Goal: Transaction & Acquisition: Book appointment/travel/reservation

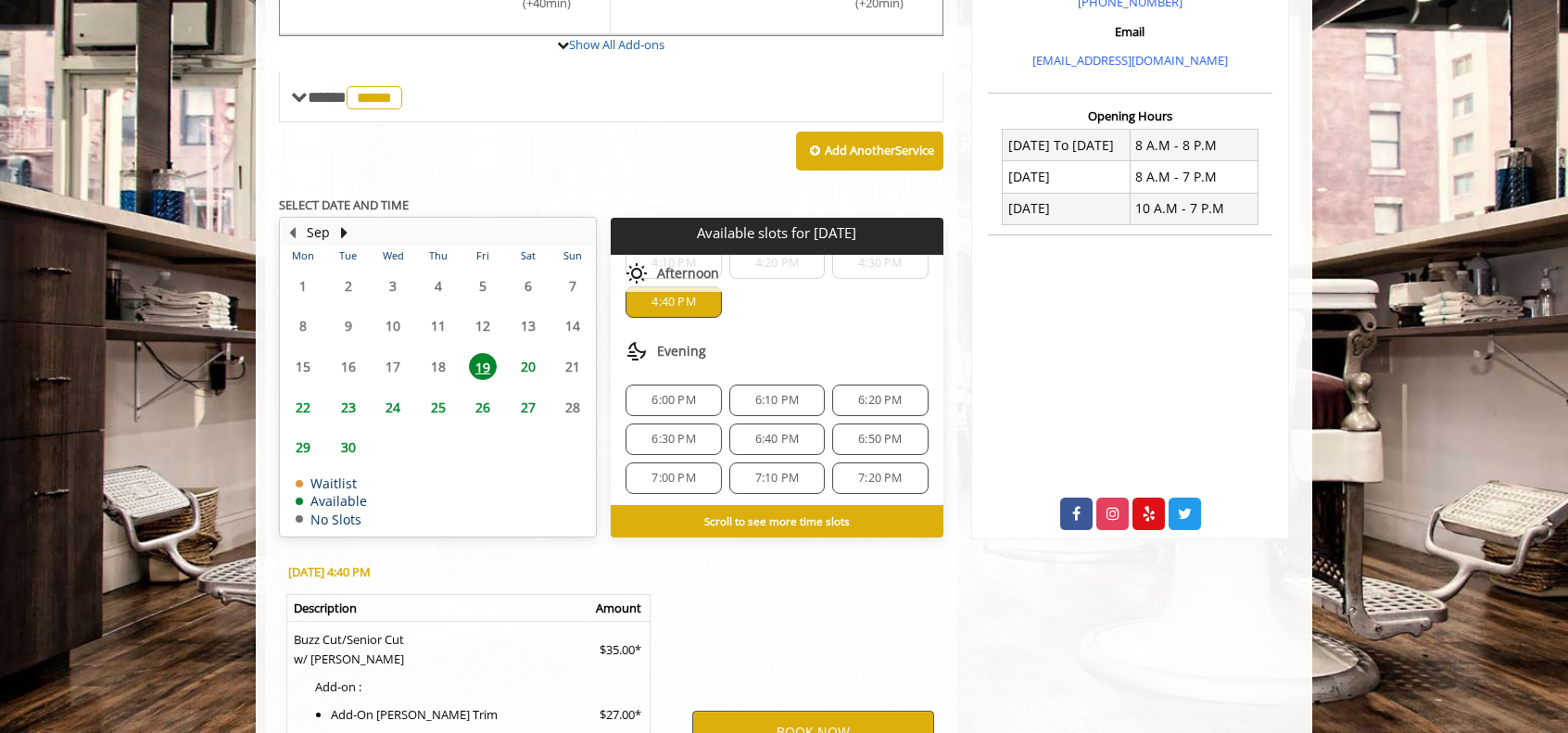
scroll to position [864, 0]
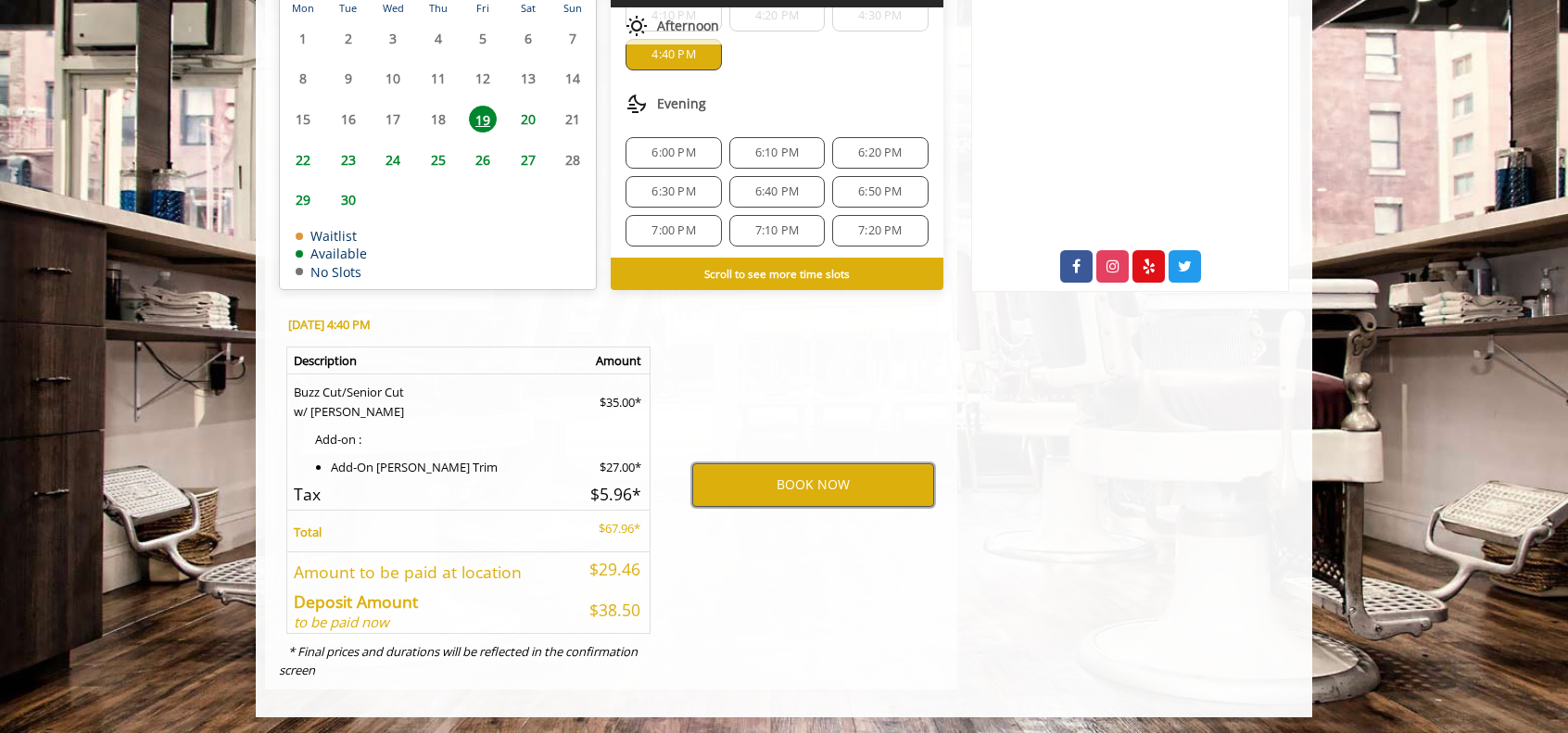
click at [818, 473] on button "BOOK NOW" at bounding box center [812, 484] width 242 height 43
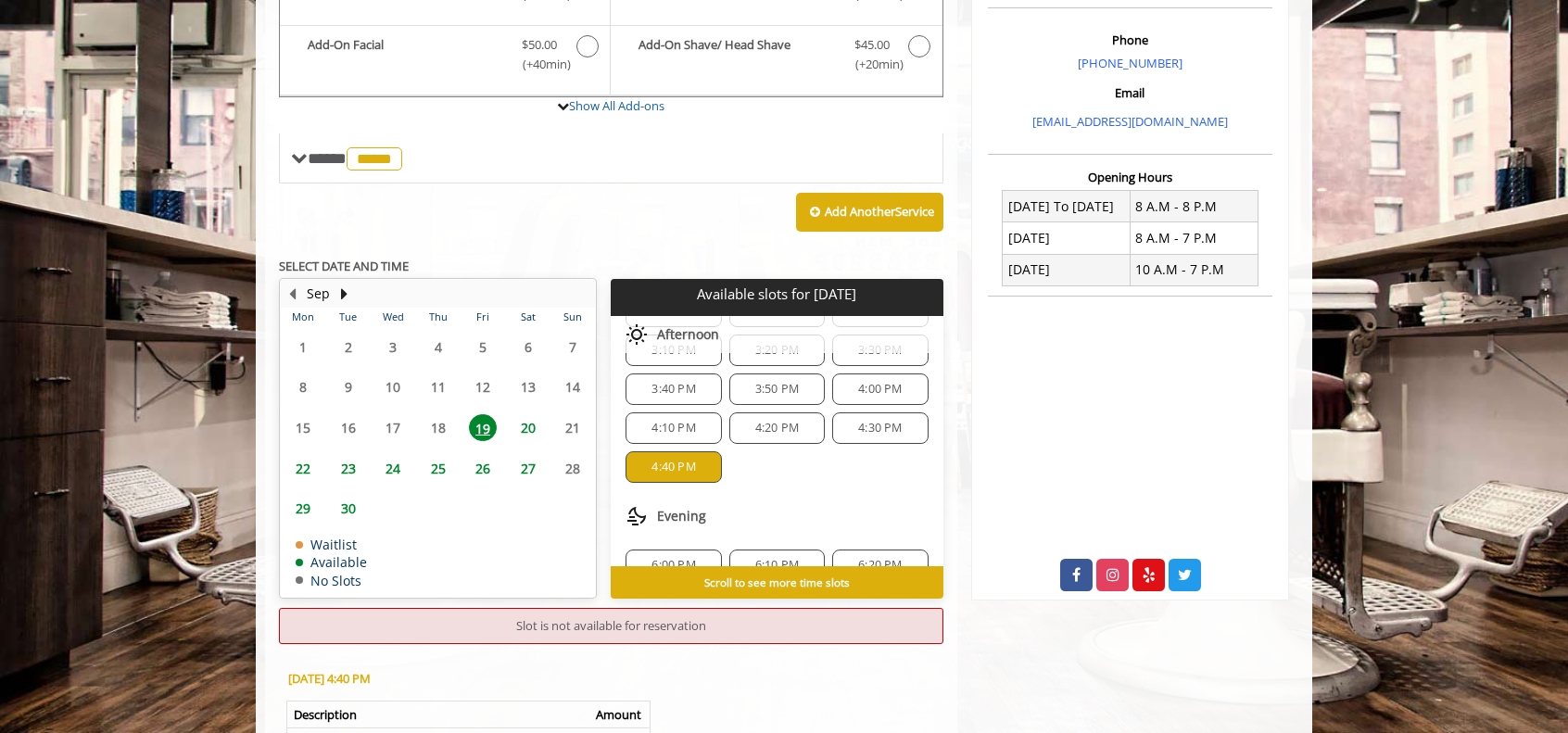
scroll to position [245, 0]
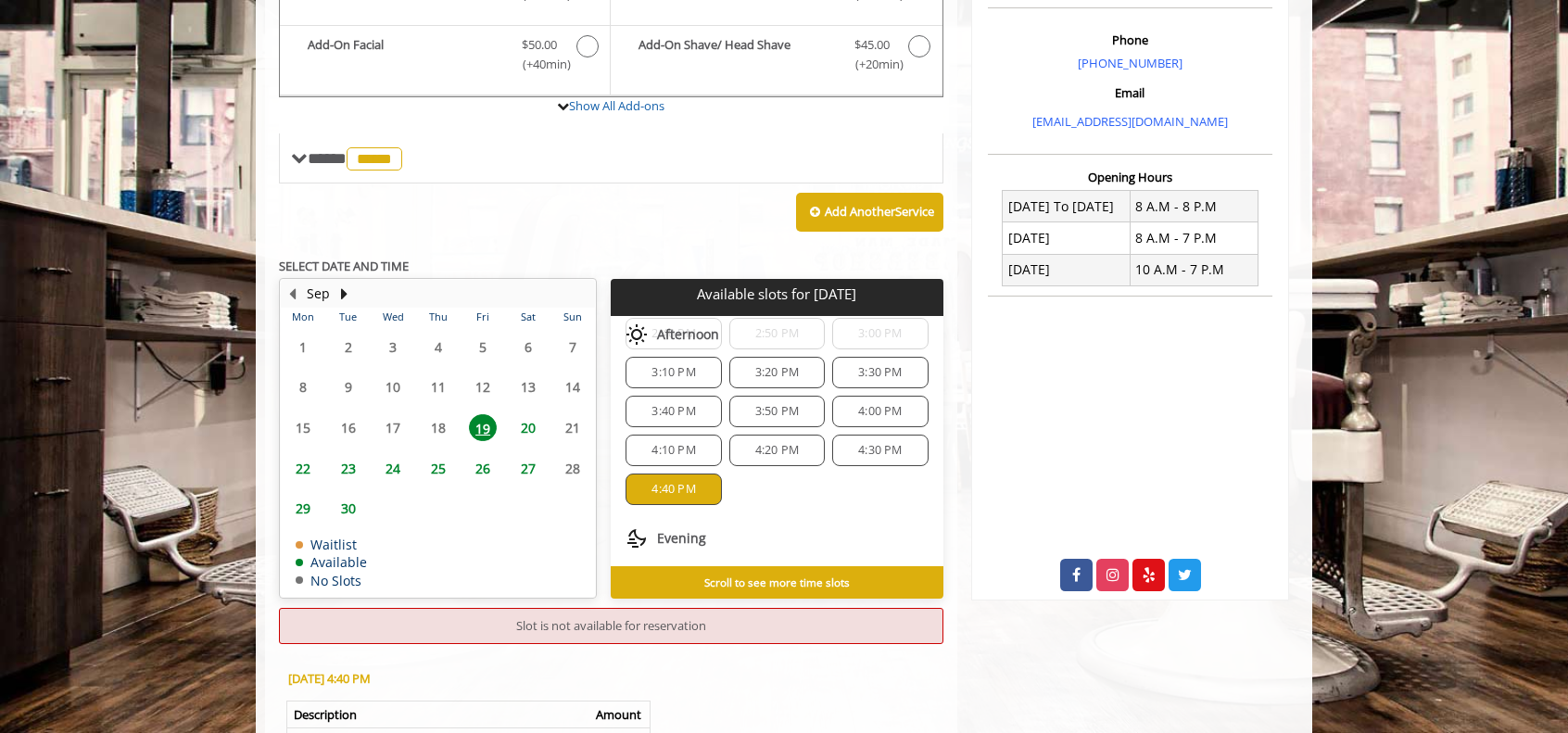
click at [662, 487] on span "4:40 PM" at bounding box center [673, 489] width 44 height 15
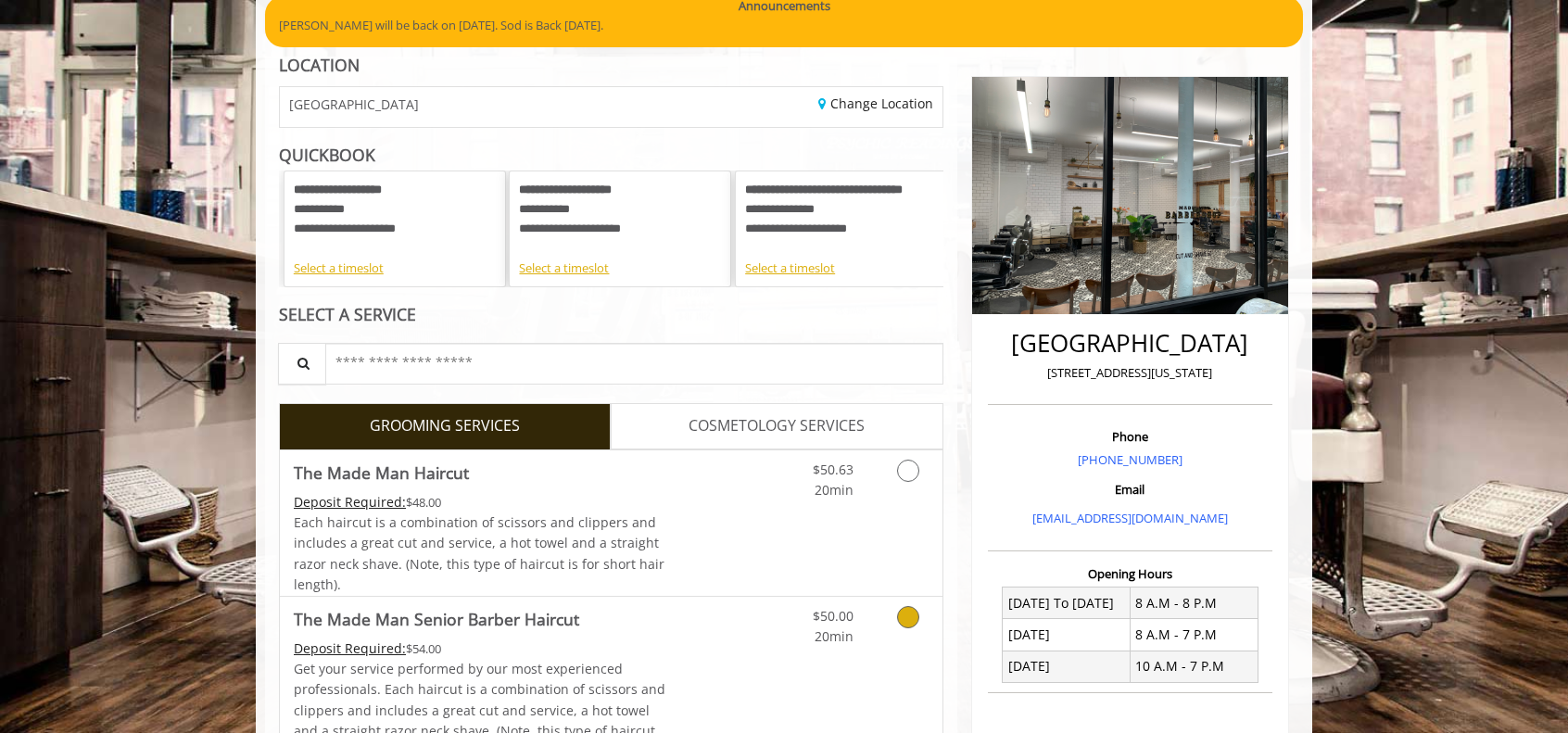
scroll to position [778, 0]
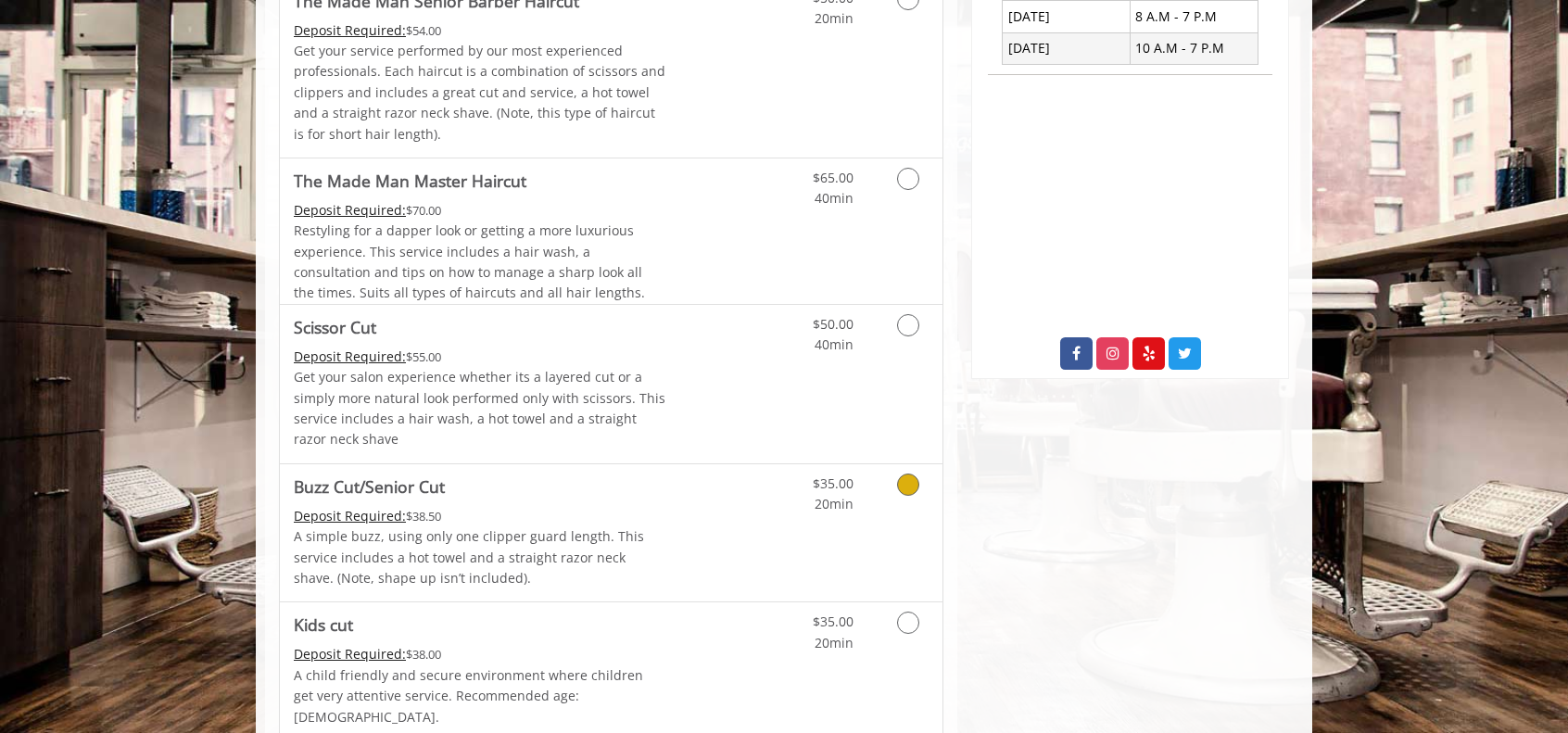
click at [910, 496] on icon "Grooming services" at bounding box center [908, 484] width 22 height 22
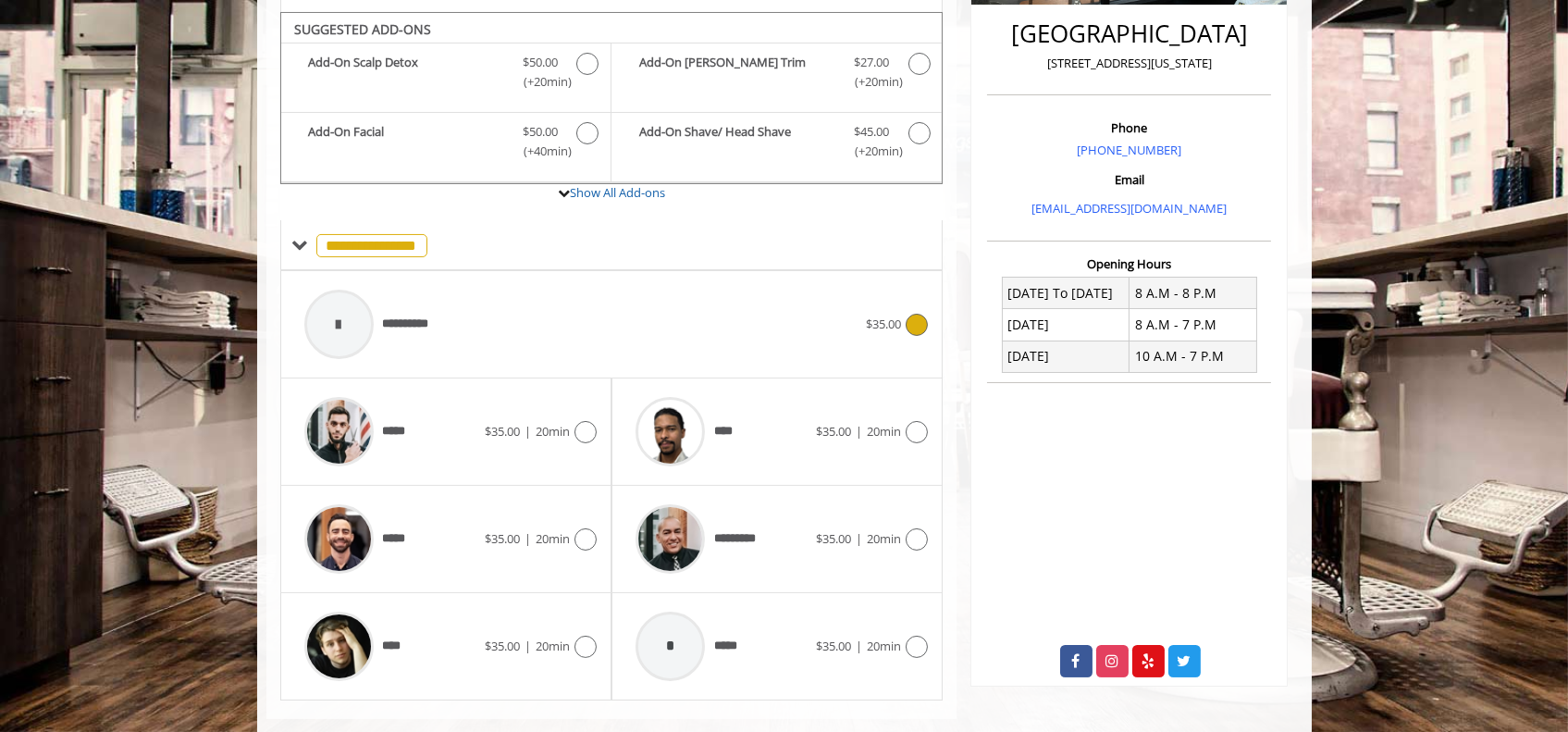
scroll to position [481, 0]
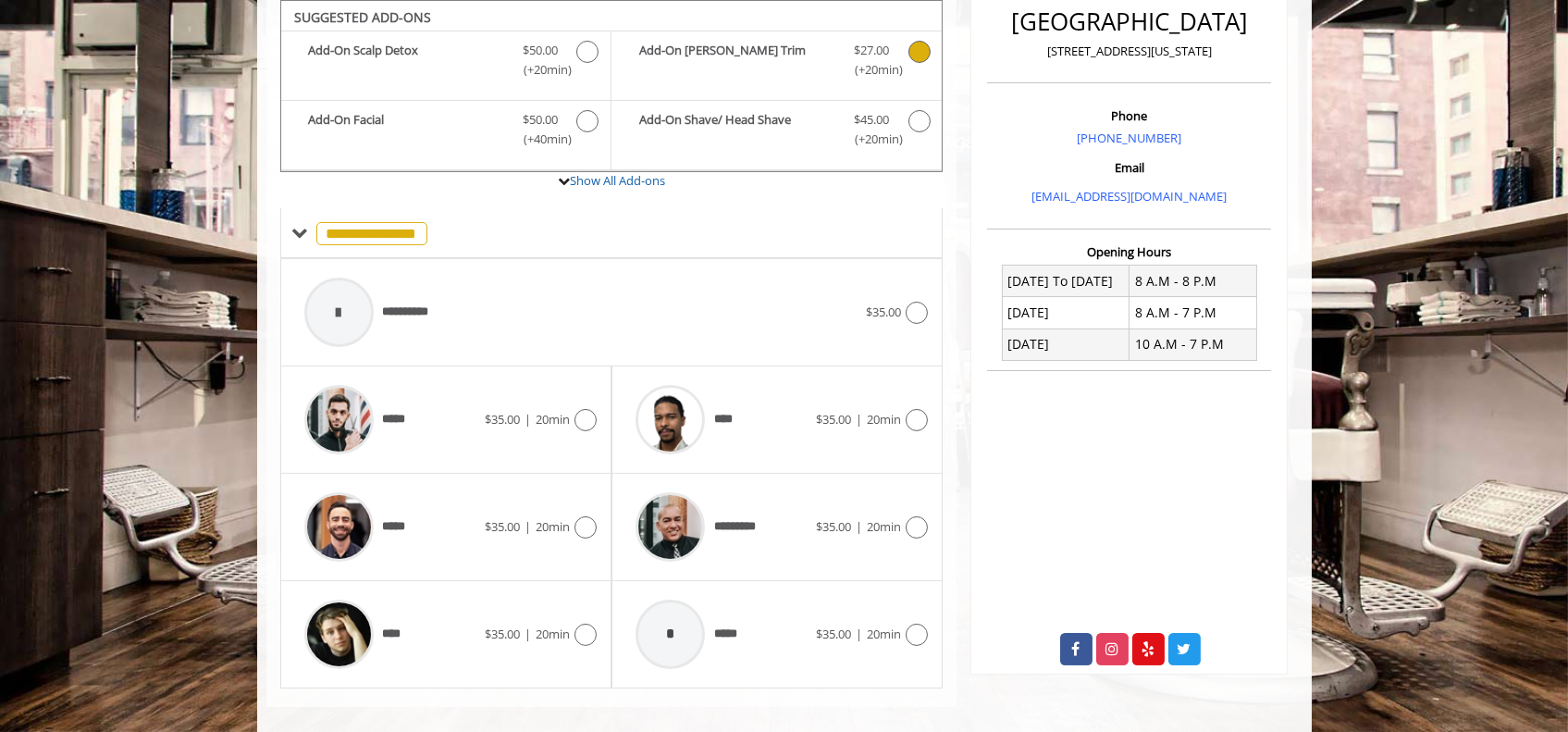
click at [918, 55] on icon "Buzz Cut/Senior Cut Add-onS" at bounding box center [920, 52] width 22 height 22
click at [920, 630] on icon at bounding box center [917, 635] width 22 height 22
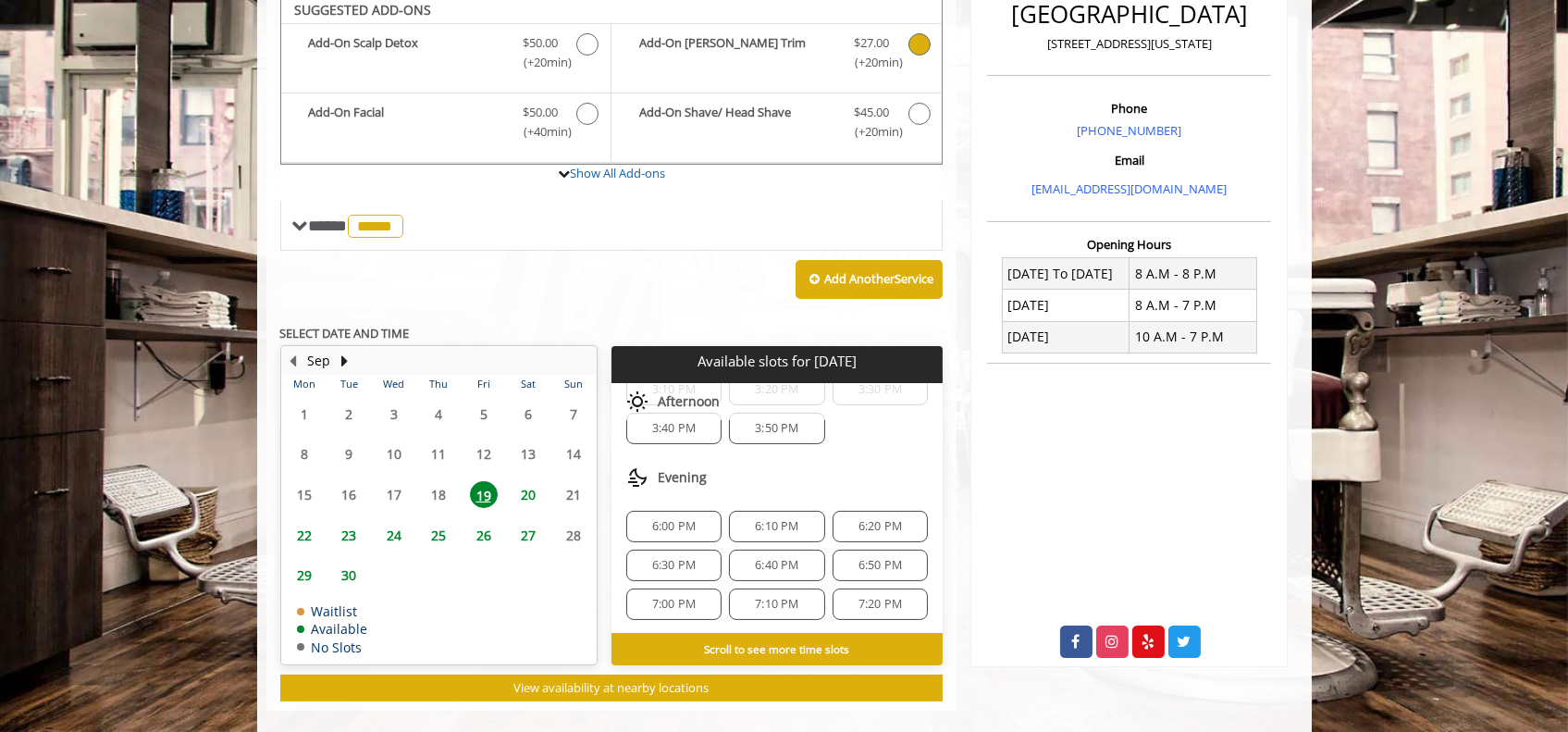
scroll to position [482, 0]
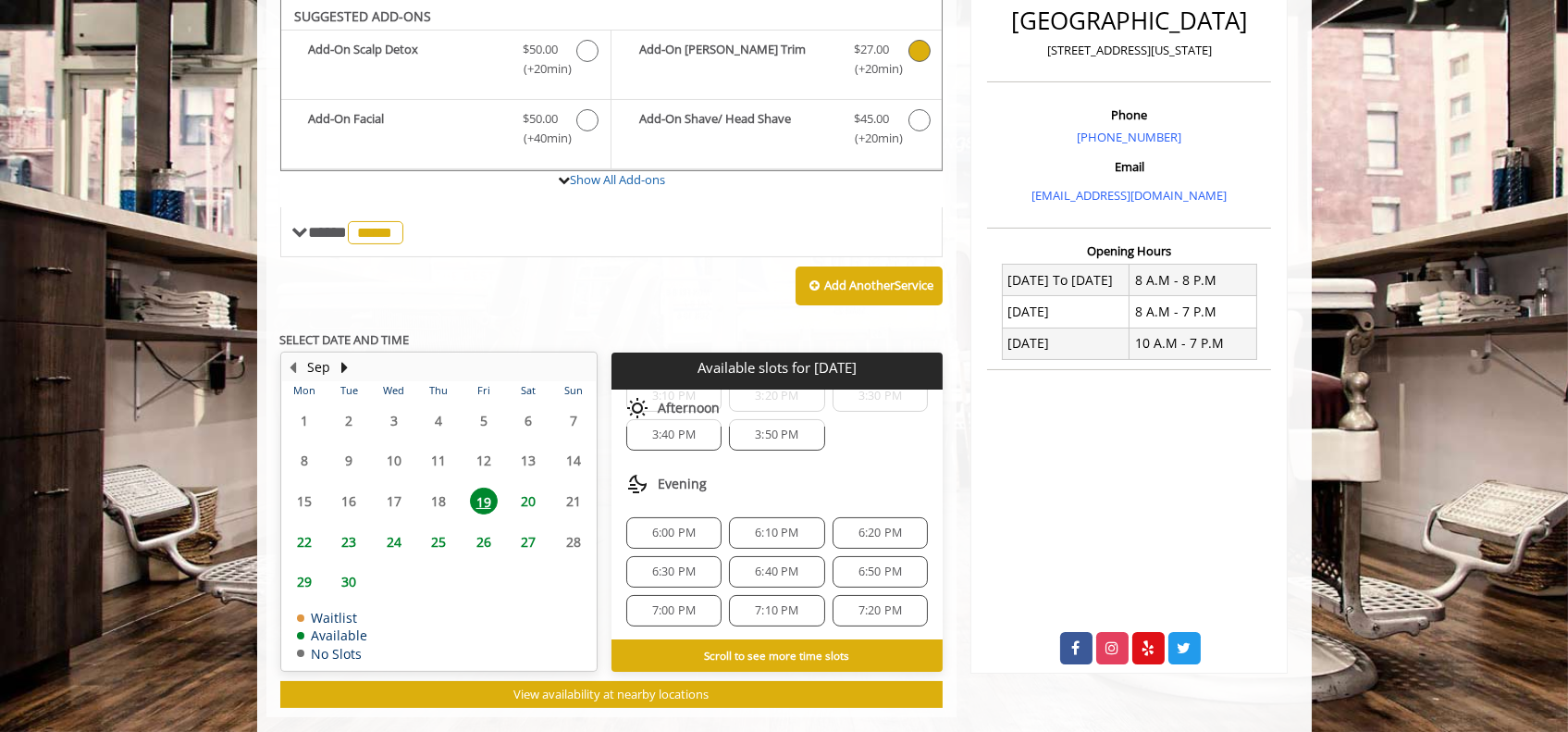
click at [675, 526] on span "6:00 PM" at bounding box center [674, 532] width 44 height 15
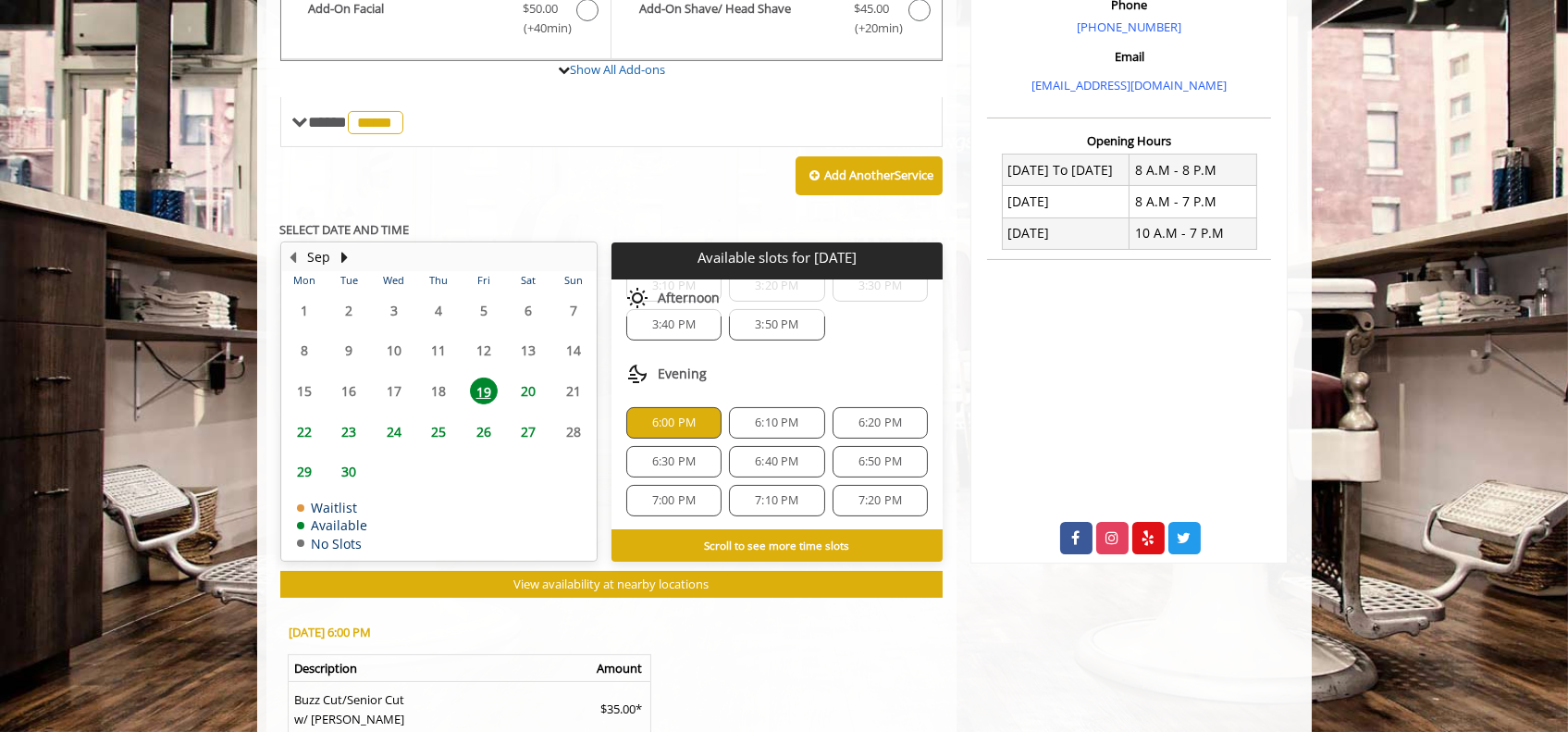
scroll to position [900, 0]
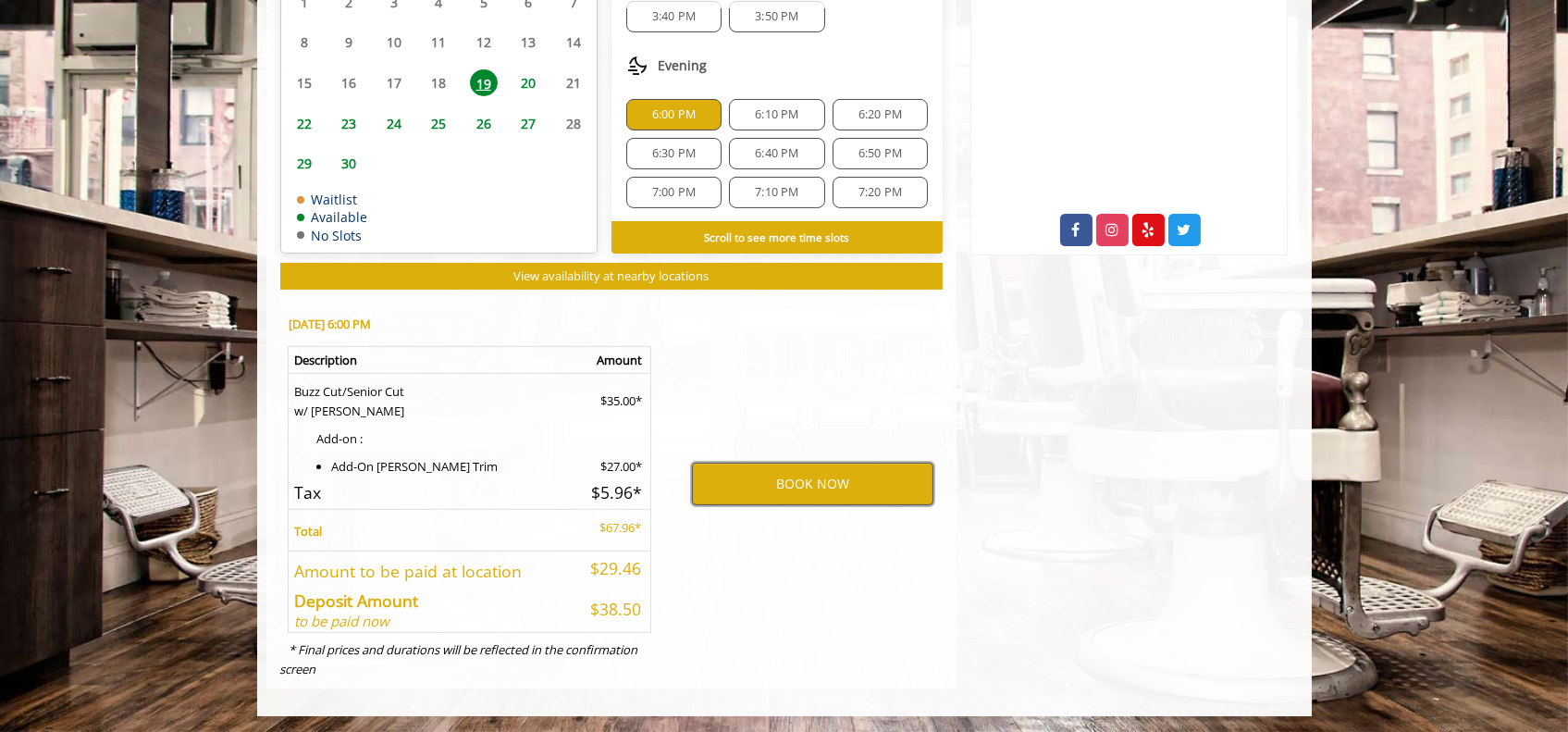
click at [797, 489] on button "BOOK NOW" at bounding box center [812, 484] width 241 height 43
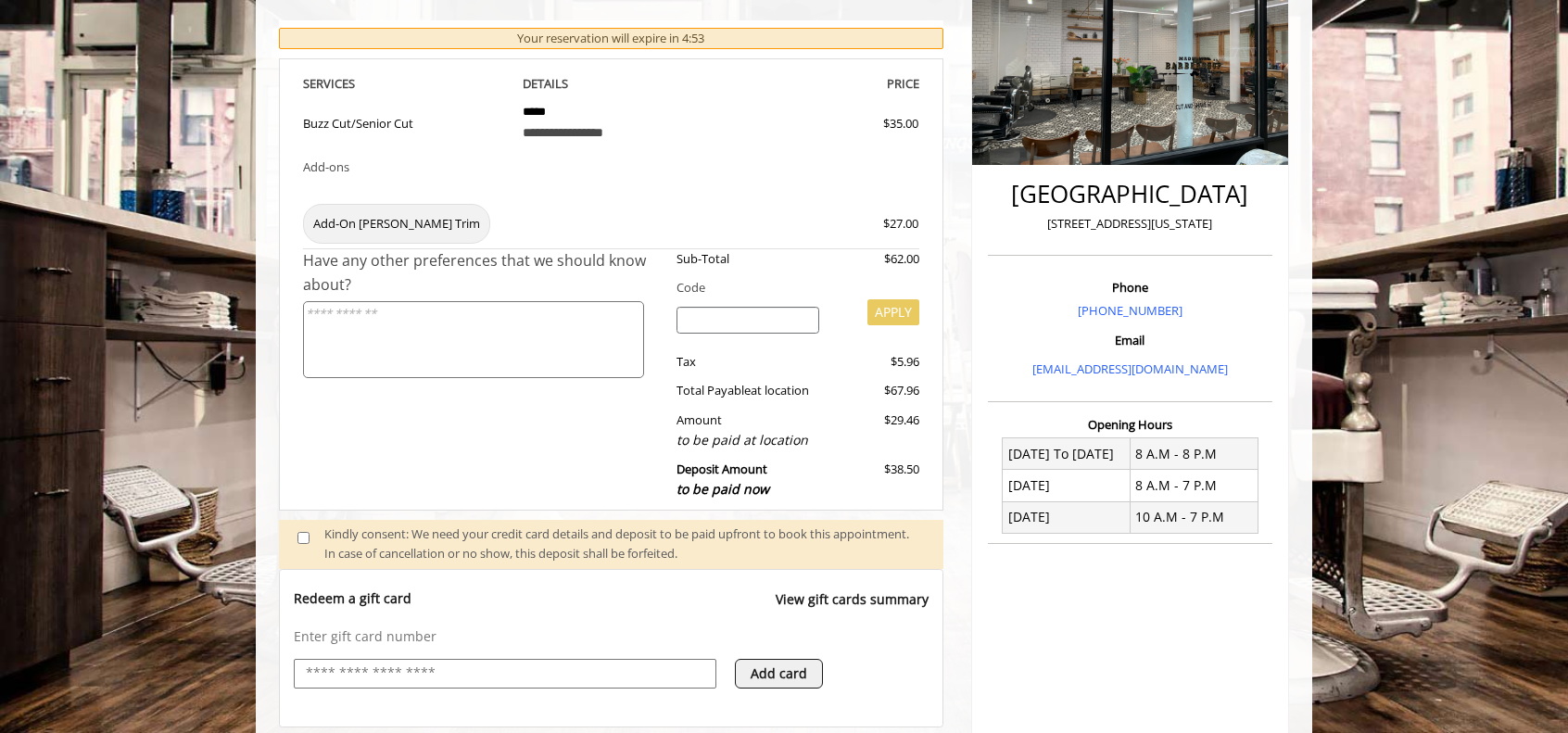
scroll to position [652, 0]
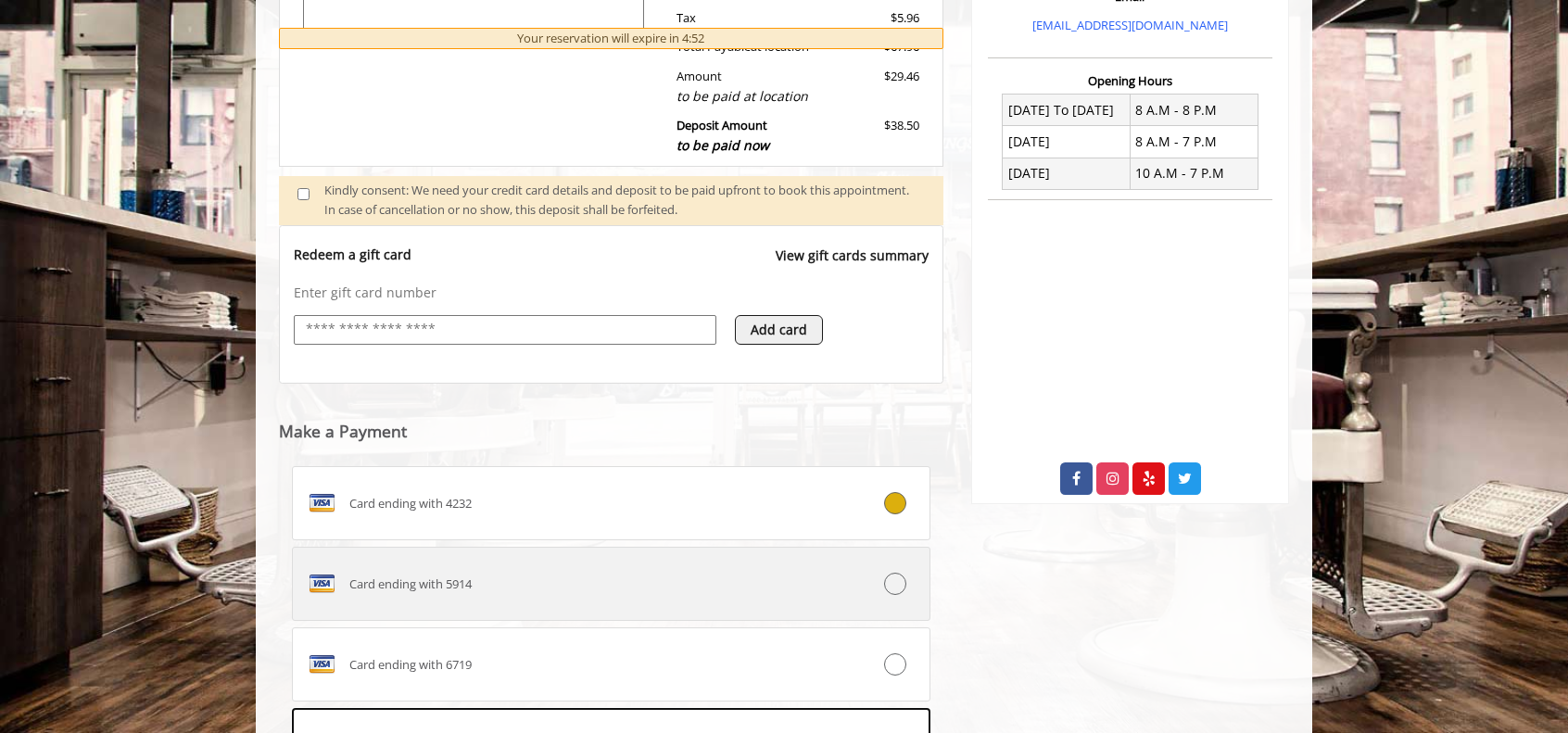
click at [620, 596] on div "Card ending with 5914" at bounding box center [557, 584] width 530 height 30
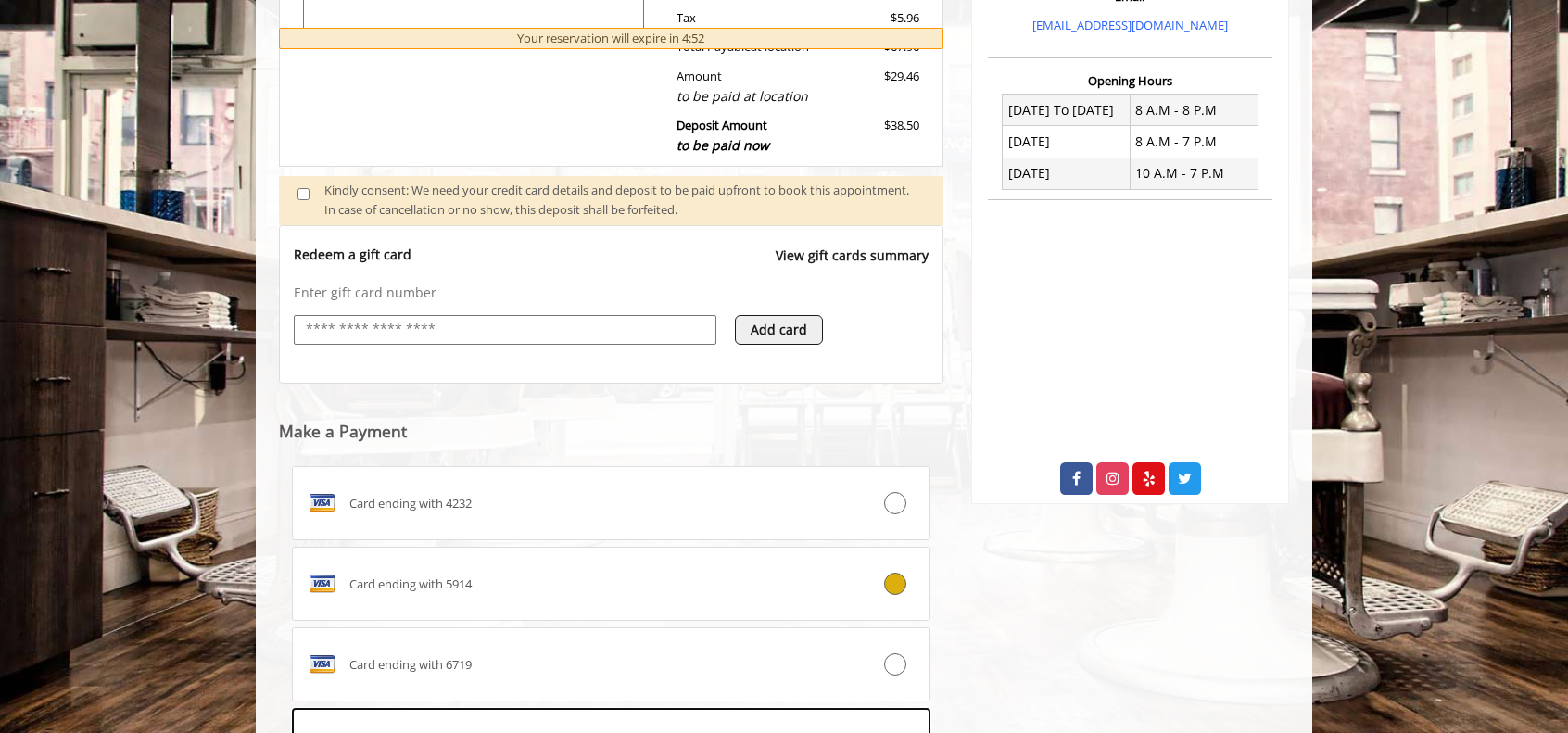
scroll to position [935, 0]
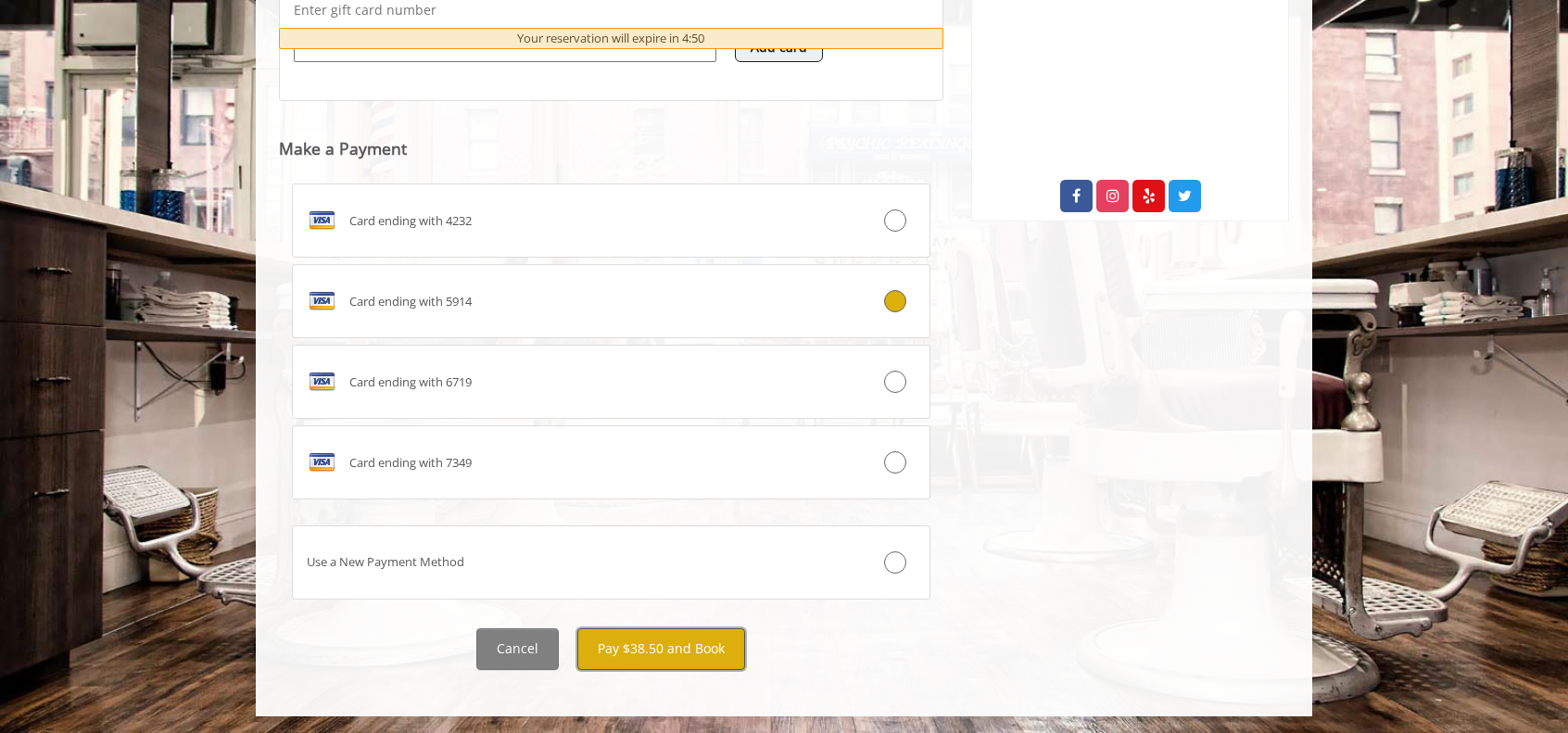
click at [678, 649] on button "Pay $38.50 and Book" at bounding box center [661, 649] width 168 height 42
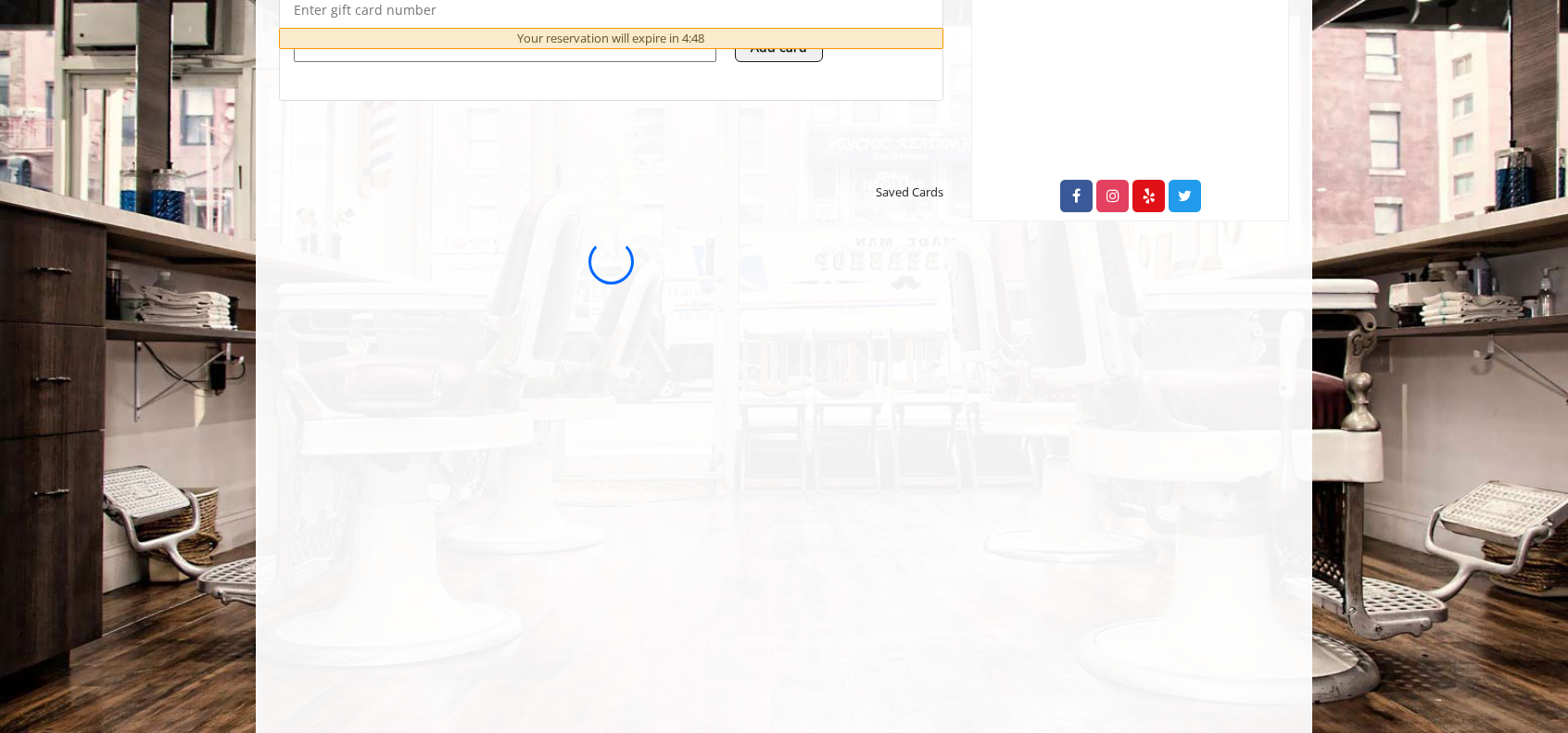
scroll to position [0, 0]
